Goal: Task Accomplishment & Management: Manage account settings

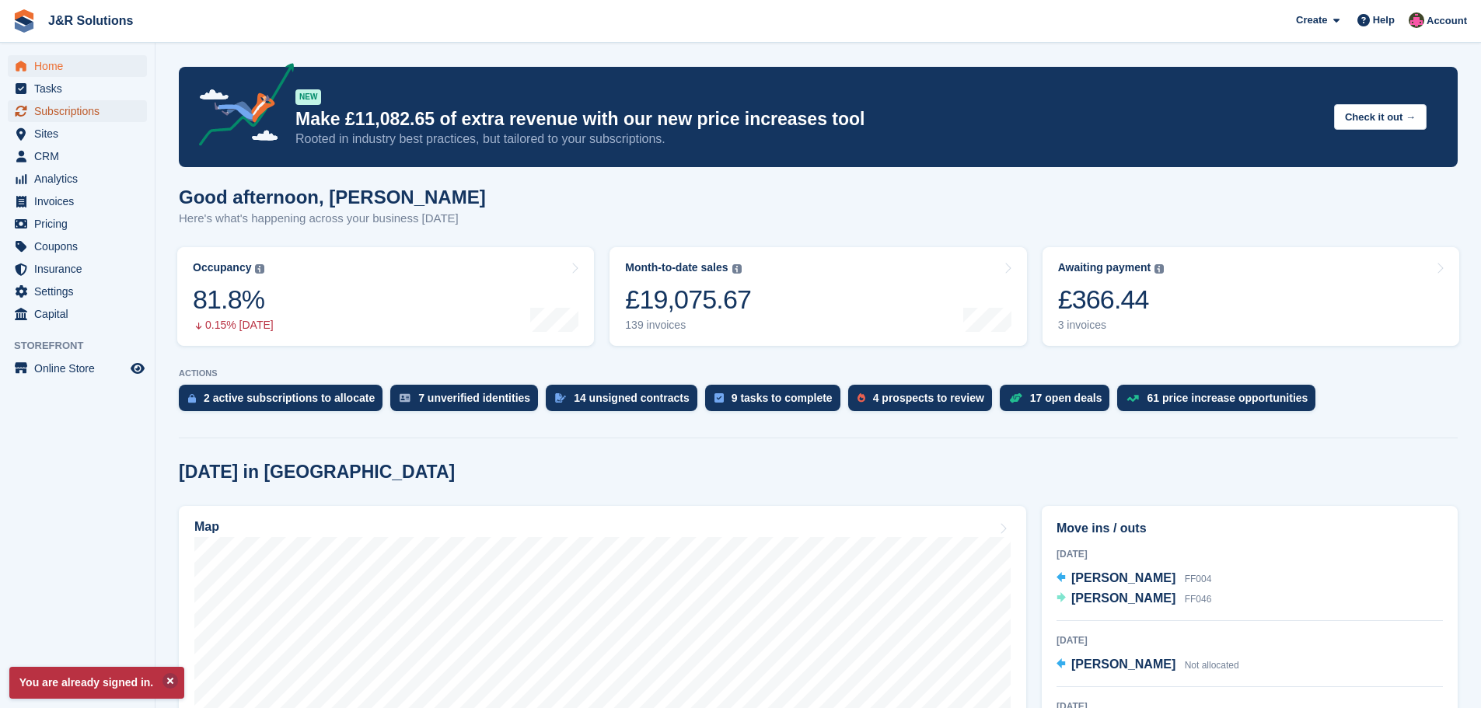
click at [75, 113] on span "Subscriptions" at bounding box center [80, 111] width 93 height 22
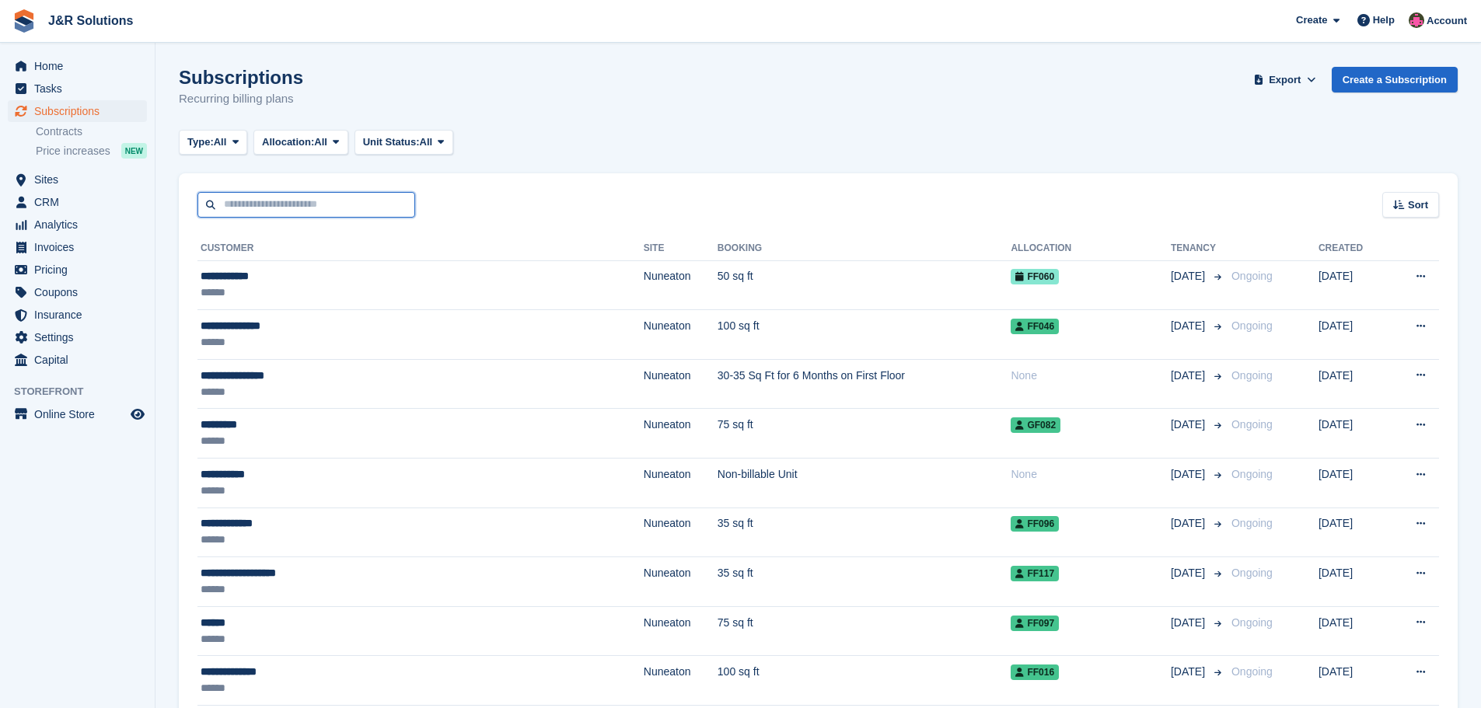
click at [291, 211] on input "text" at bounding box center [306, 205] width 218 height 26
type input "***"
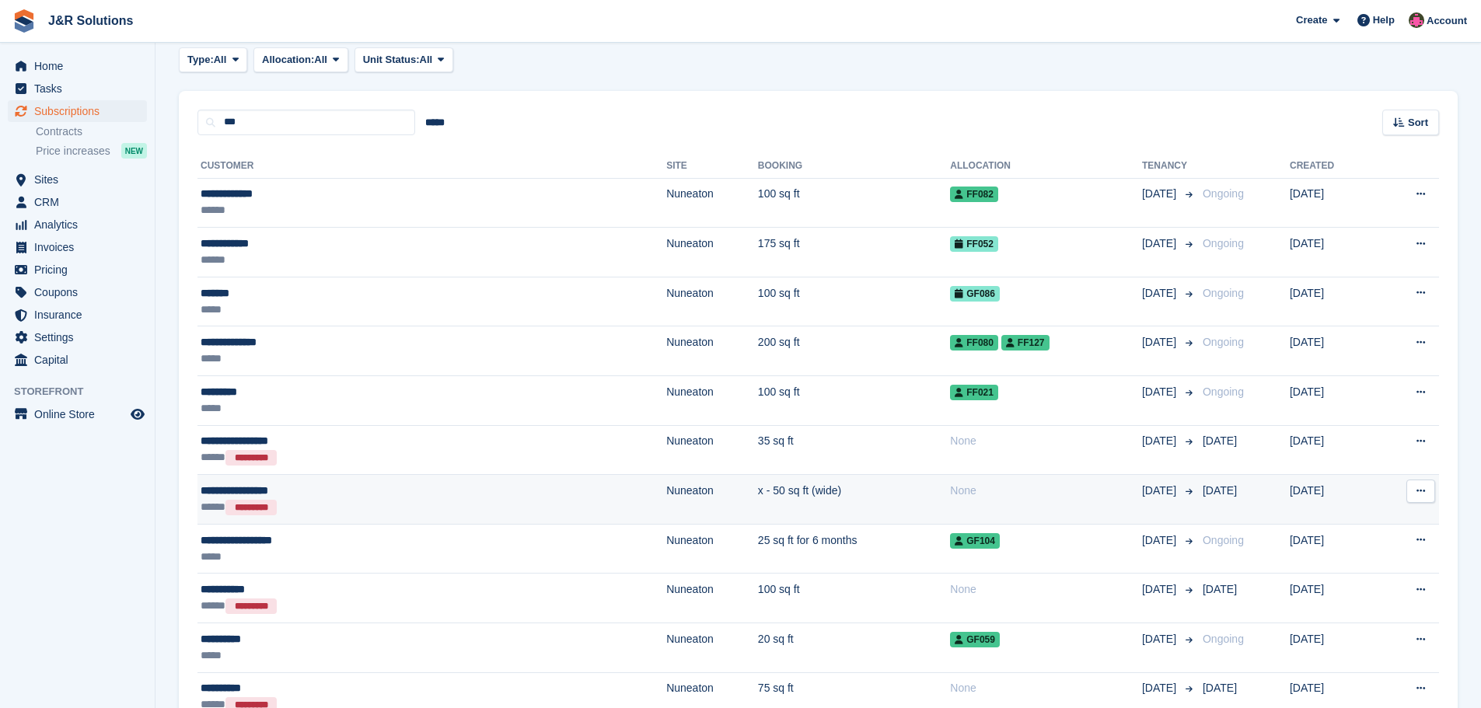
scroll to position [82, 0]
